Goal: Task Accomplishment & Management: Manage account settings

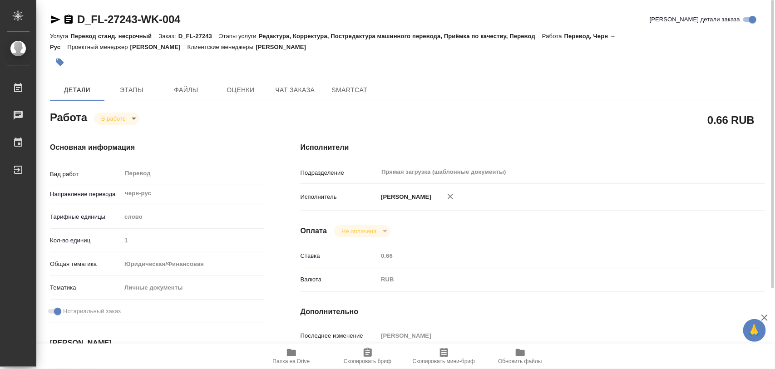
click at [59, 59] on icon "button" at bounding box center [60, 63] width 8 height 8
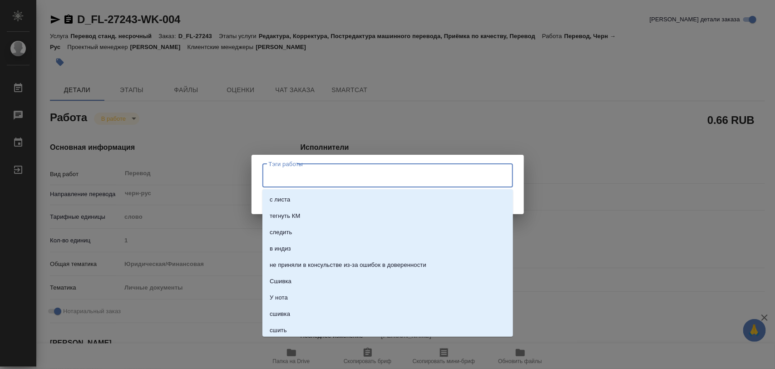
click at [311, 174] on input "Тэги работы" at bounding box center [378, 175] width 225 height 15
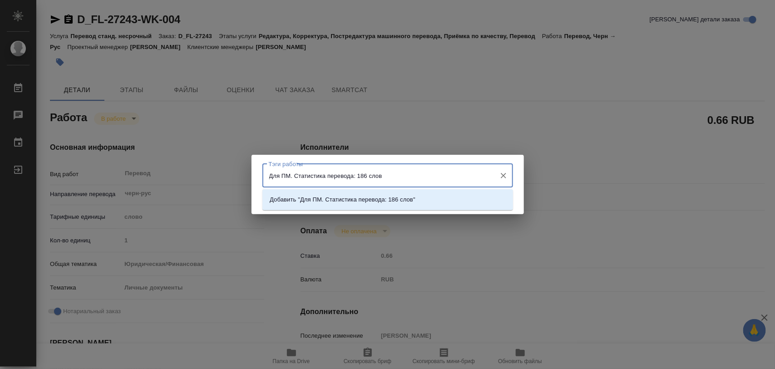
type input "Для ПМ. Статистика перевода: 186 слов."
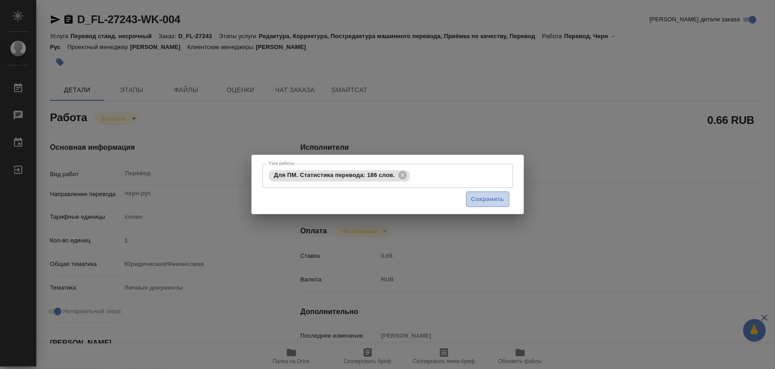
drag, startPoint x: 471, startPoint y: 199, endPoint x: 488, endPoint y: 1, distance: 198.1
click at [472, 199] on span "Сохранить" at bounding box center [487, 199] width 33 height 10
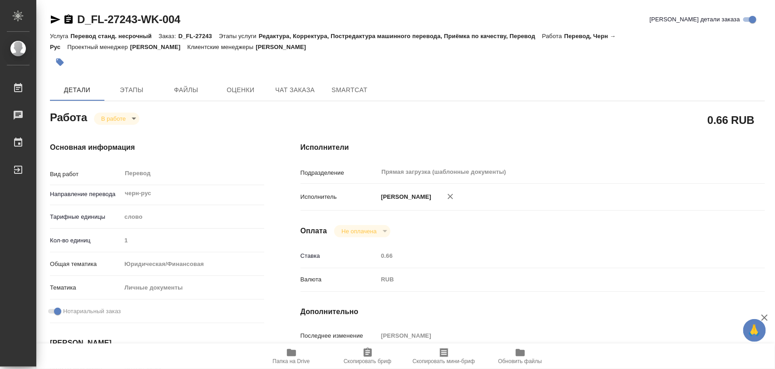
type input "inProgress"
type input "черн-рус"
type input "5a8b1489cc6b4906c91bfd90"
type input "1"
type input "yr-fn"
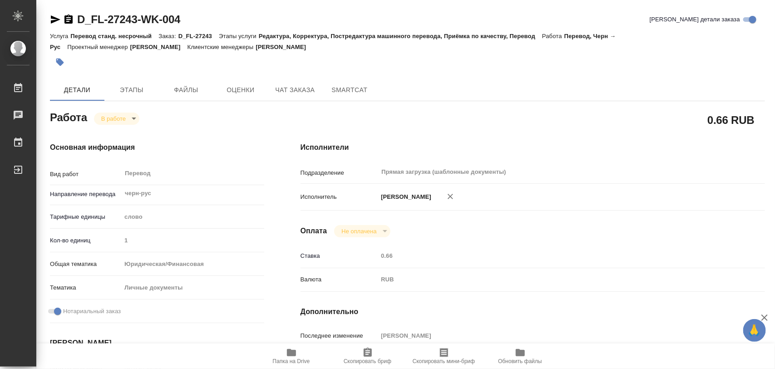
type input "5a8b8b956a9677013d343cfe"
checkbox input "true"
type input "[DATE] 16:00"
type input "[DATE] 16:57"
type input "[DATE] 15:00"
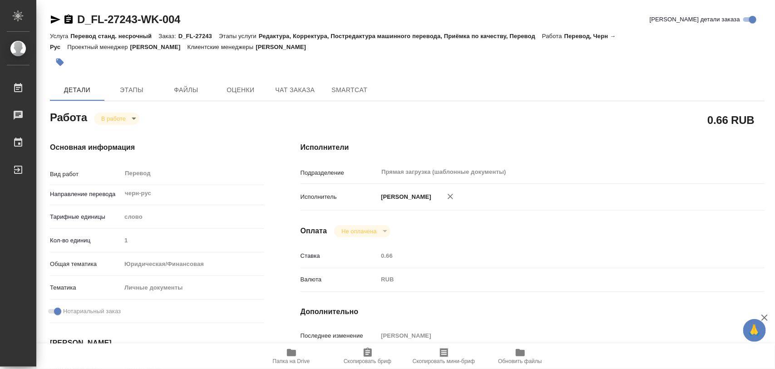
type input "[DATE] 16:00"
type input "Прямая загрузка (шаблонные документы)"
type input "notPayed"
type input "0.66"
type input "RUB"
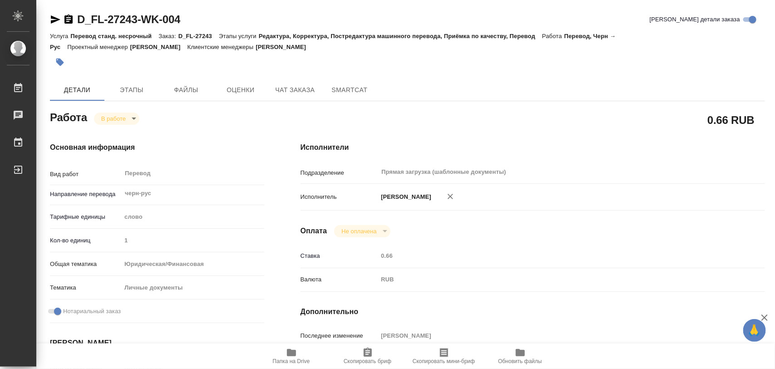
type input "[PERSON_NAME]"
type input "D_FL-27243"
type input "Перевод станд. несрочный"
type input "Редактура, Корректура, Постредактура машинного перевода, Приёмка по качеству, П…"
type input "[PERSON_NAME]"
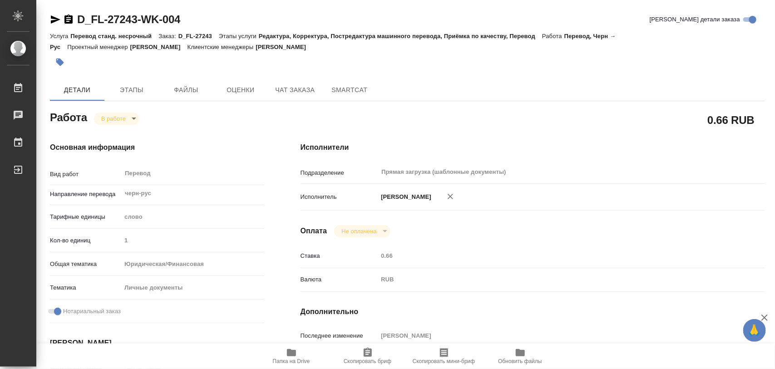
type input "/Clients/FL_D/Orders/D_FL-27243"
type input "[URL][DOMAIN_NAME]"
type textarea "x"
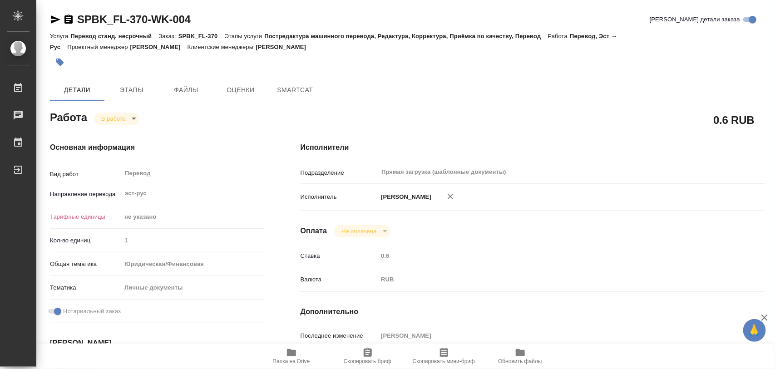
type textarea "x"
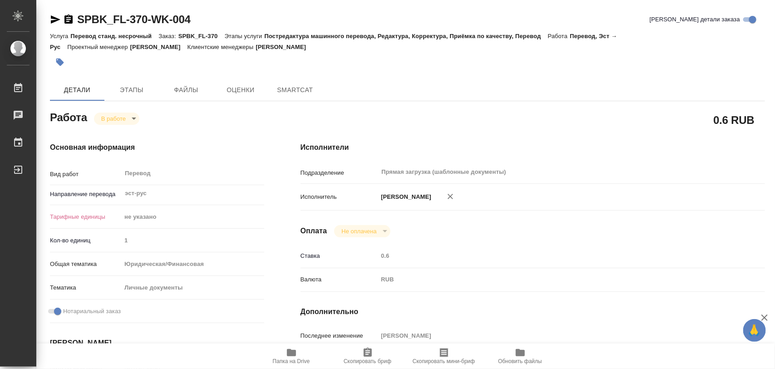
type textarea "x"
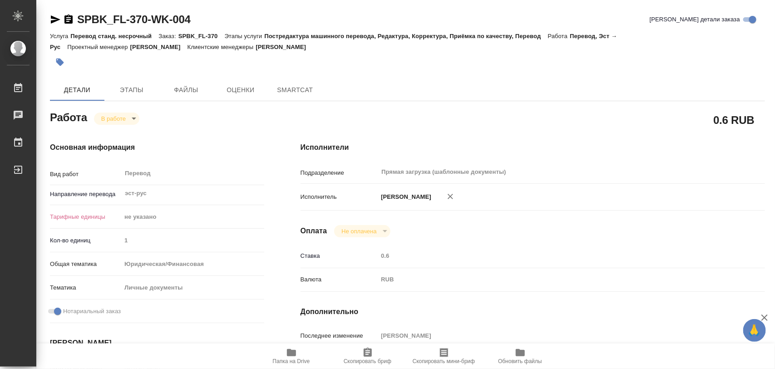
type textarea "x"
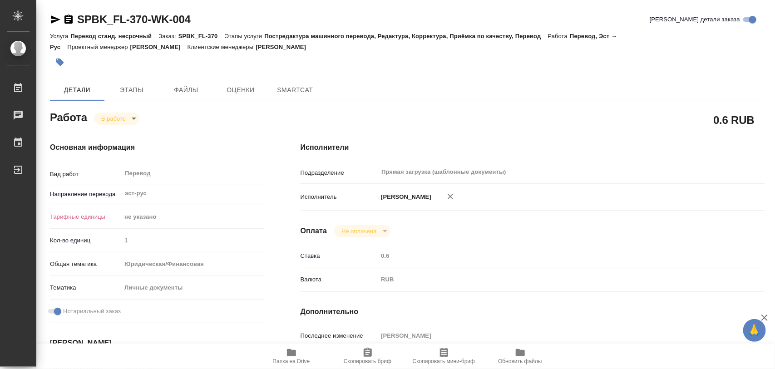
type textarea "x"
click at [296, 353] on icon "button" at bounding box center [291, 352] width 11 height 11
type textarea "x"
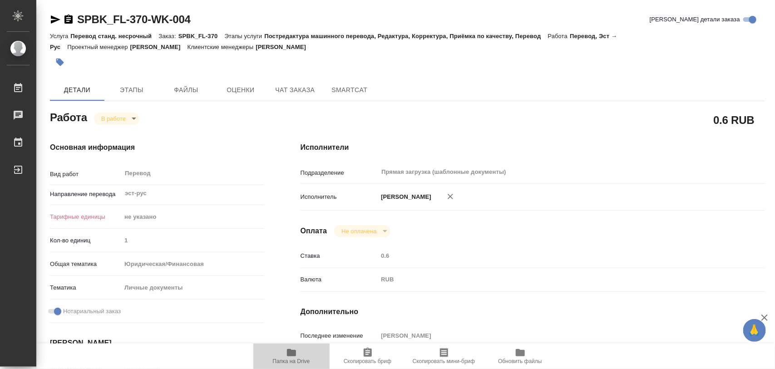
type textarea "x"
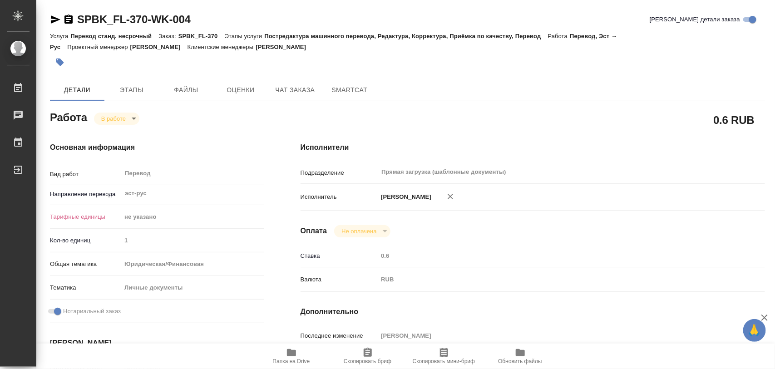
type textarea "x"
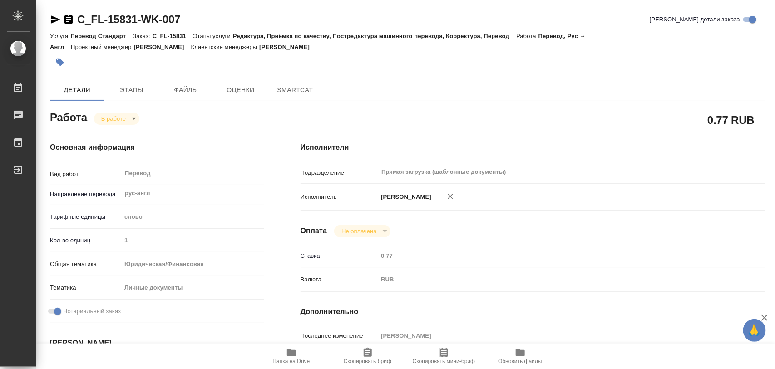
type textarea "x"
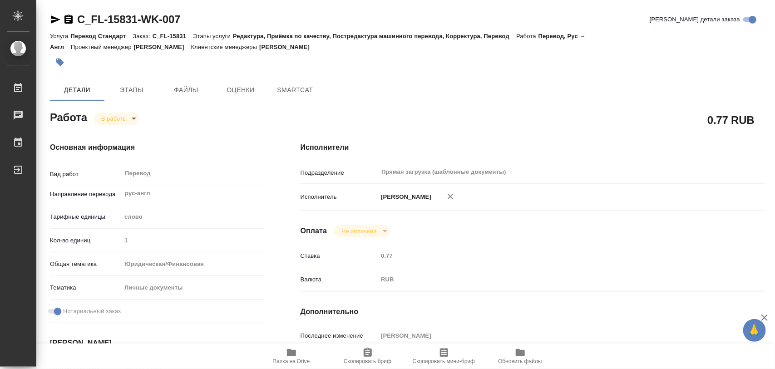
type textarea "x"
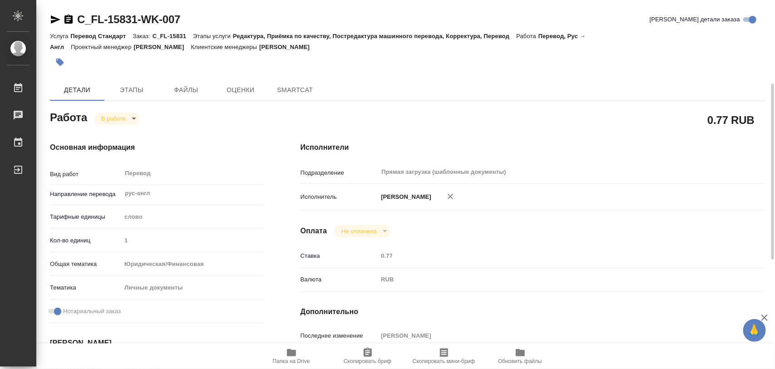
scroll to position [170, 0]
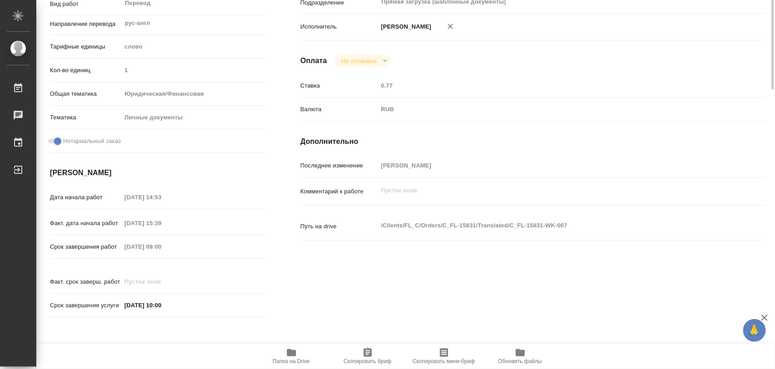
type textarea "x"
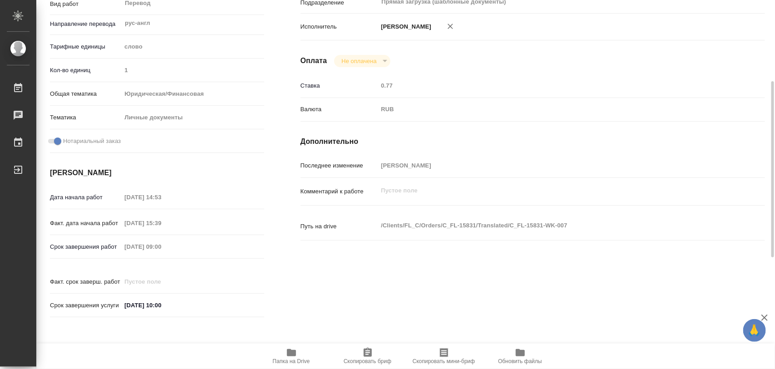
type textarea "x"
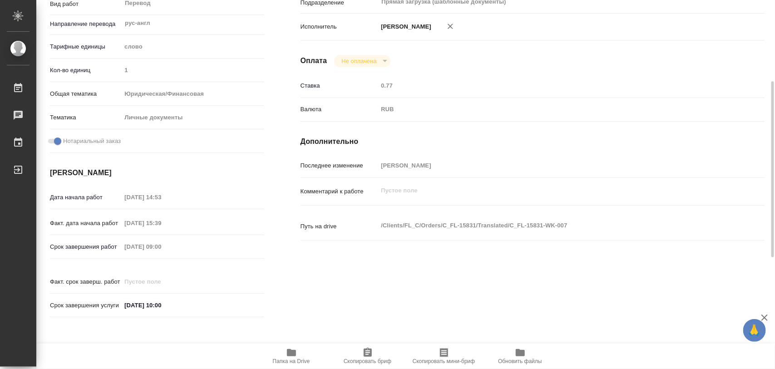
type textarea "x"
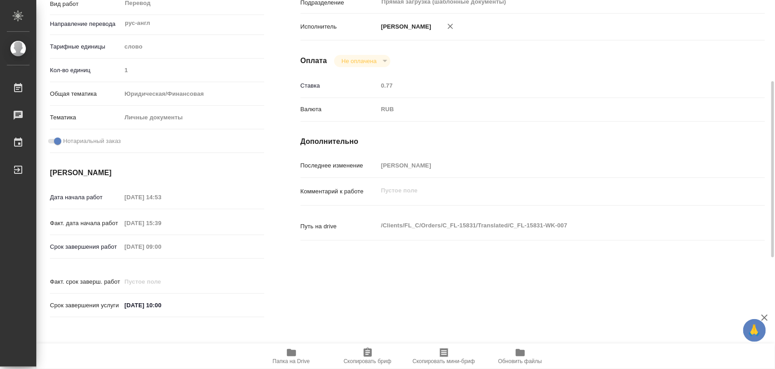
scroll to position [0, 0]
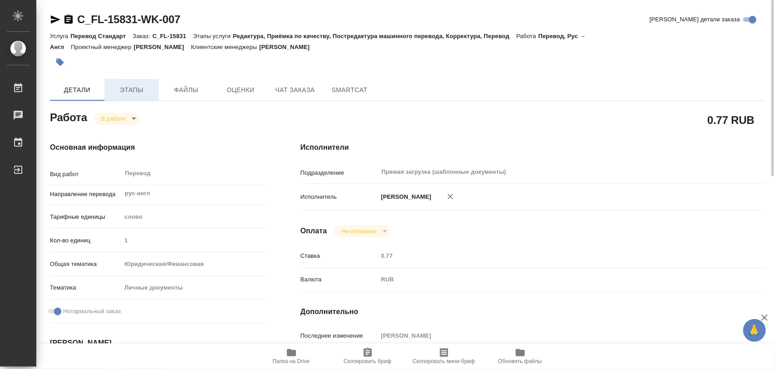
click at [135, 89] on span "Этапы" at bounding box center [132, 89] width 44 height 11
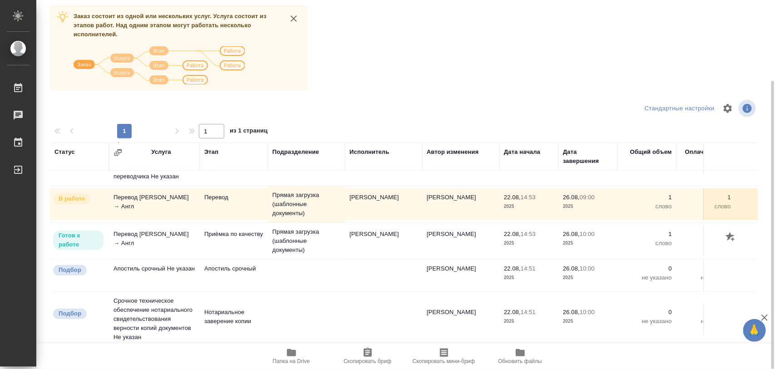
scroll to position [114, 0]
